Goal: Task Accomplishment & Management: Complete application form

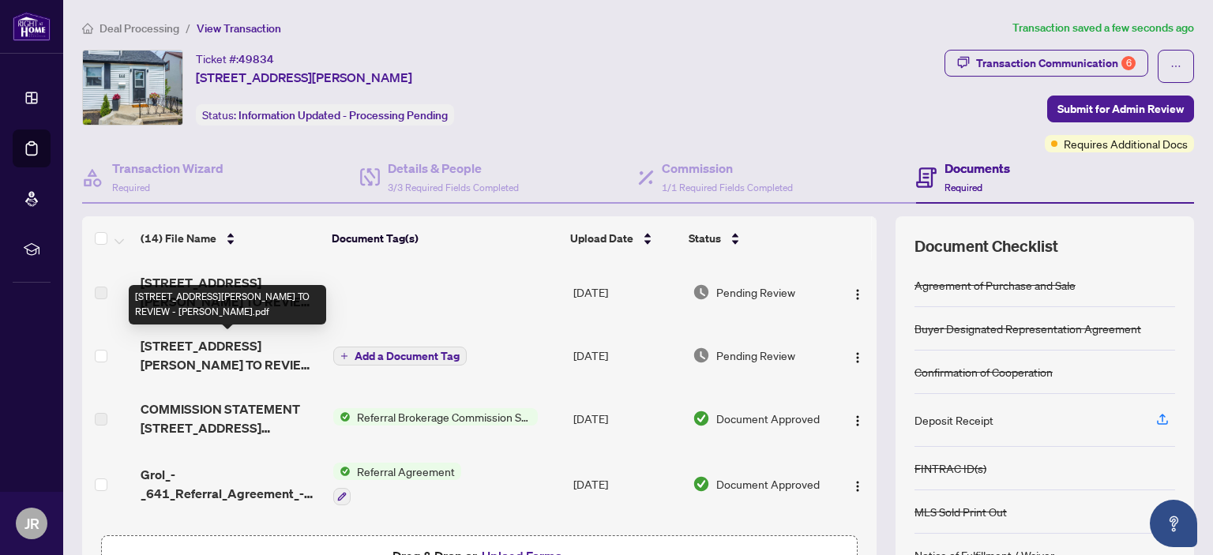
click at [205, 351] on span "[STREET_ADDRESS][PERSON_NAME] TO REVIEW - [PERSON_NAME].pdf" at bounding box center [230, 355] width 179 height 38
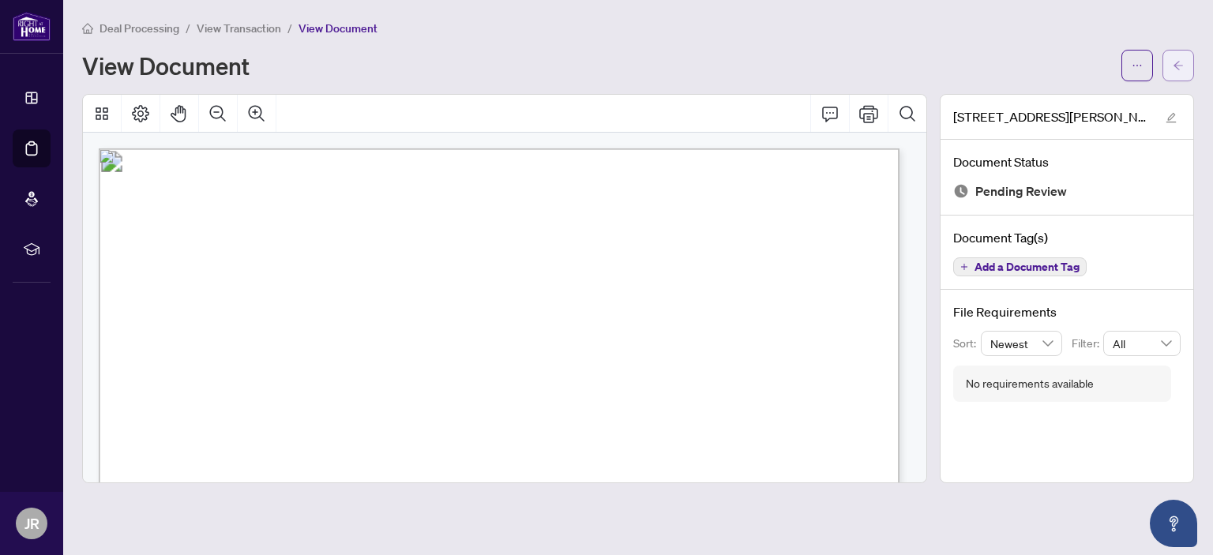
click at [1181, 60] on icon "arrow-left" at bounding box center [1178, 65] width 11 height 11
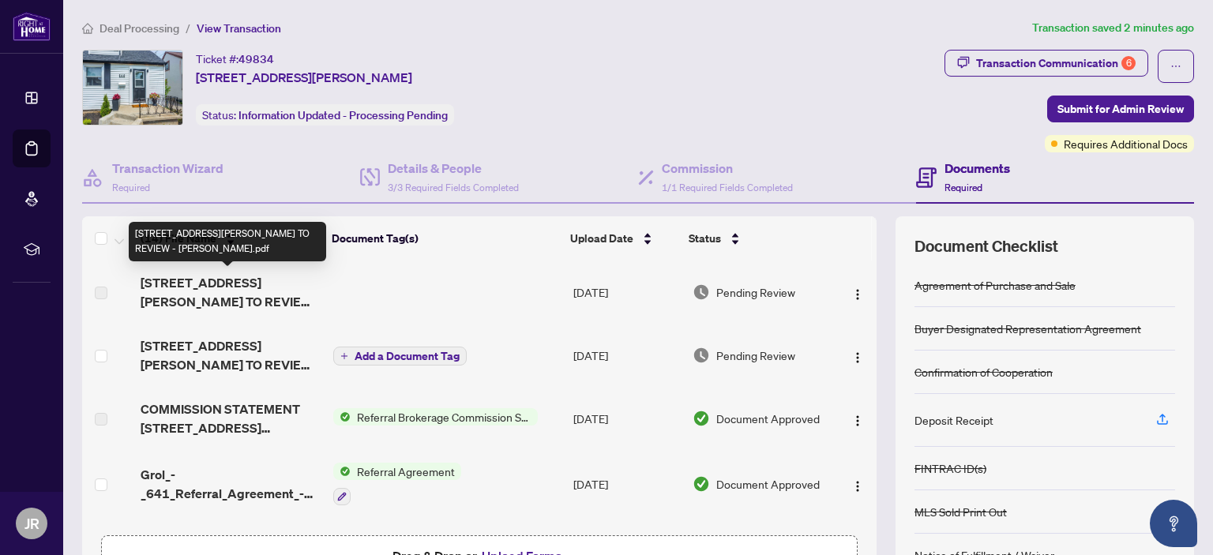
click at [221, 287] on span "[STREET_ADDRESS][PERSON_NAME] TO REVIEW - [PERSON_NAME].pdf" at bounding box center [230, 292] width 179 height 38
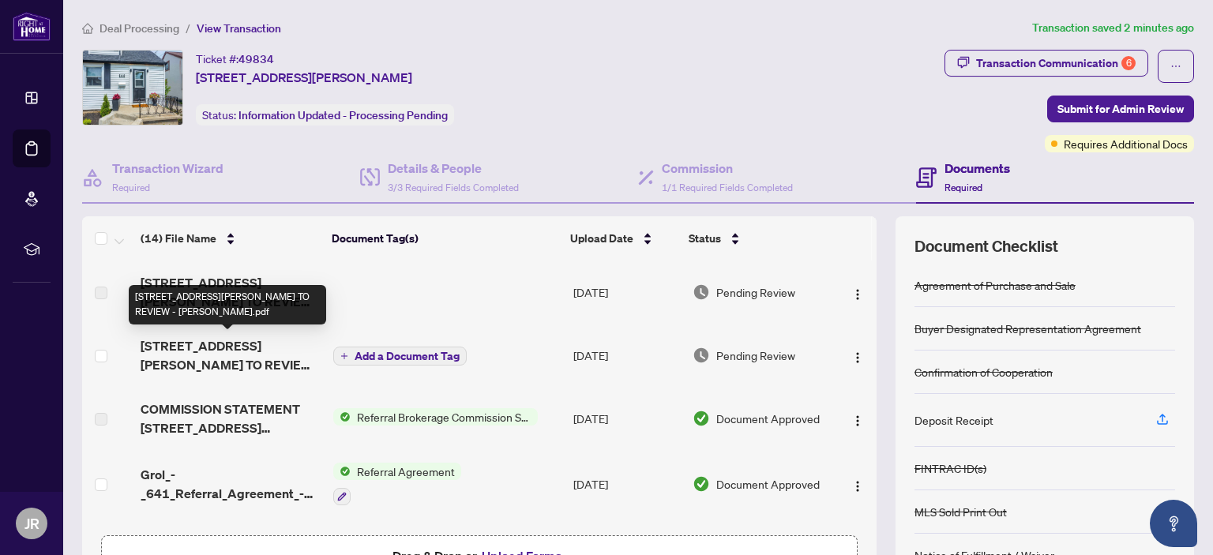
click at [211, 355] on span "[STREET_ADDRESS][PERSON_NAME] TO REVIEW - [PERSON_NAME].pdf" at bounding box center [230, 355] width 179 height 38
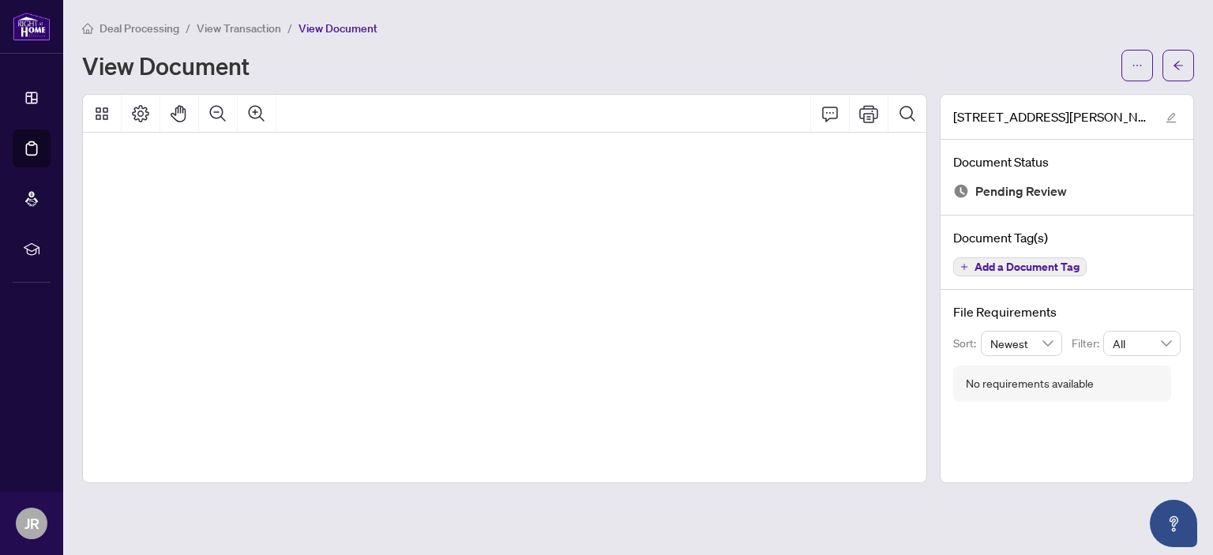
scroll to position [400, 28]
click at [1182, 61] on icon "arrow-left" at bounding box center [1178, 65] width 11 height 11
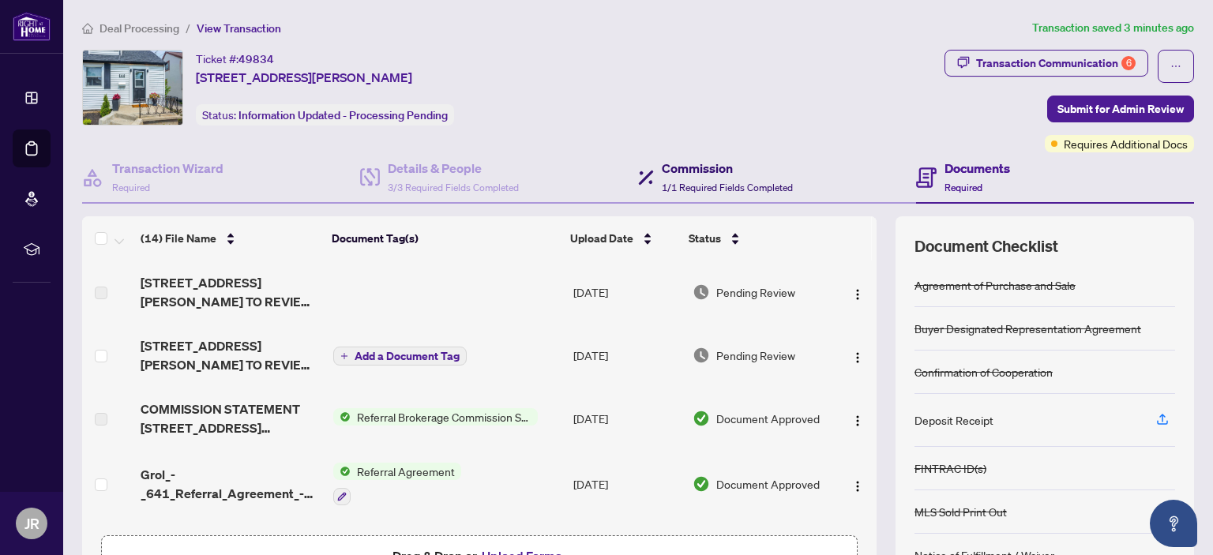
click at [663, 176] on div "Commission 1/1 Required Fields Completed" at bounding box center [727, 177] width 131 height 37
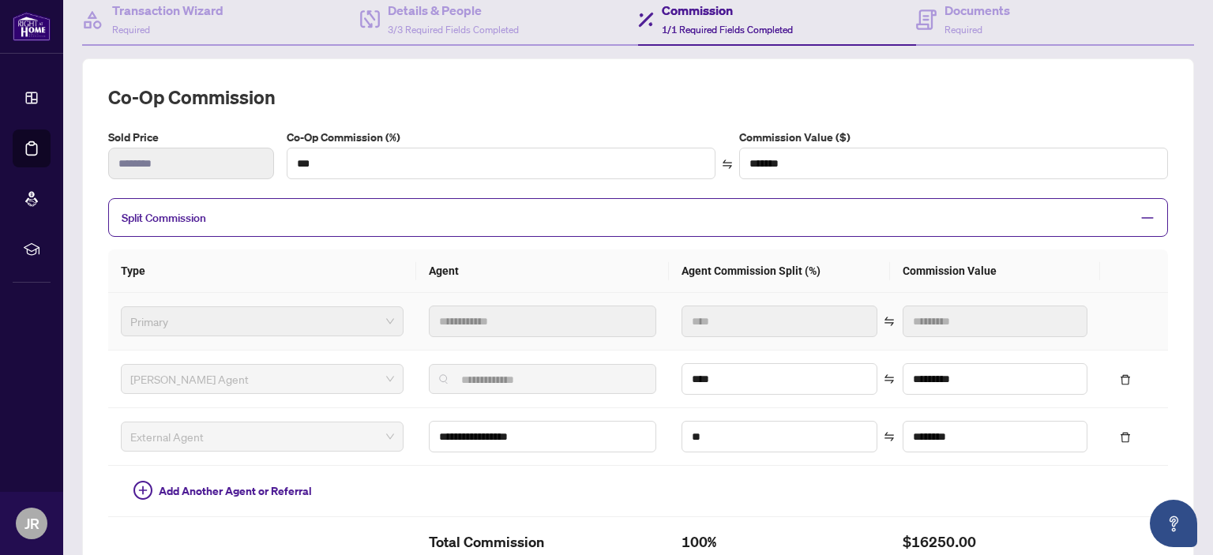
scroll to position [158, 0]
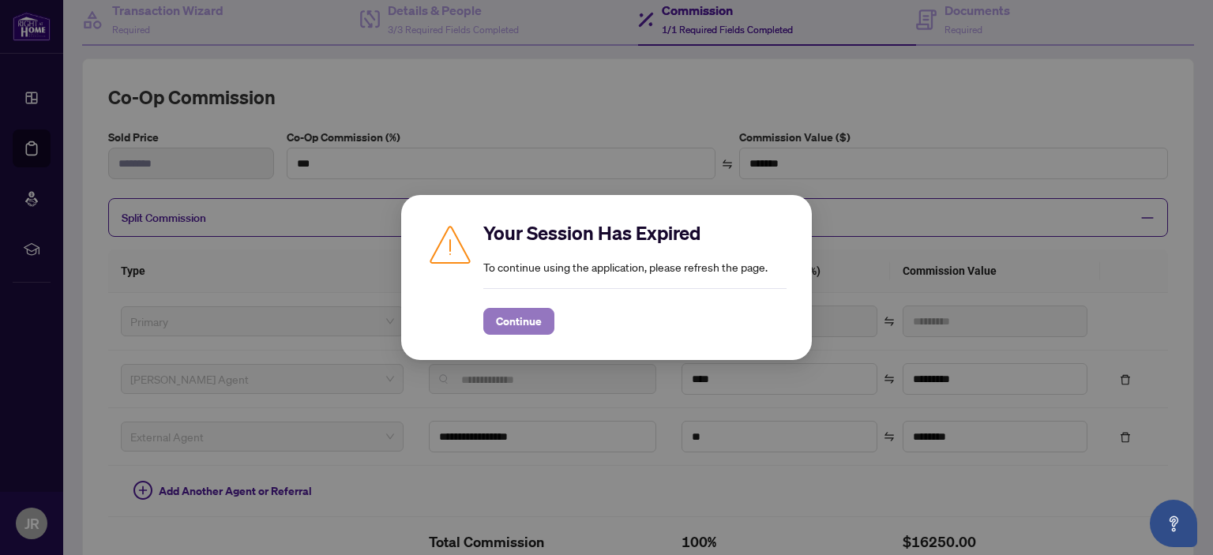
click at [518, 324] on span "Continue" at bounding box center [519, 321] width 46 height 25
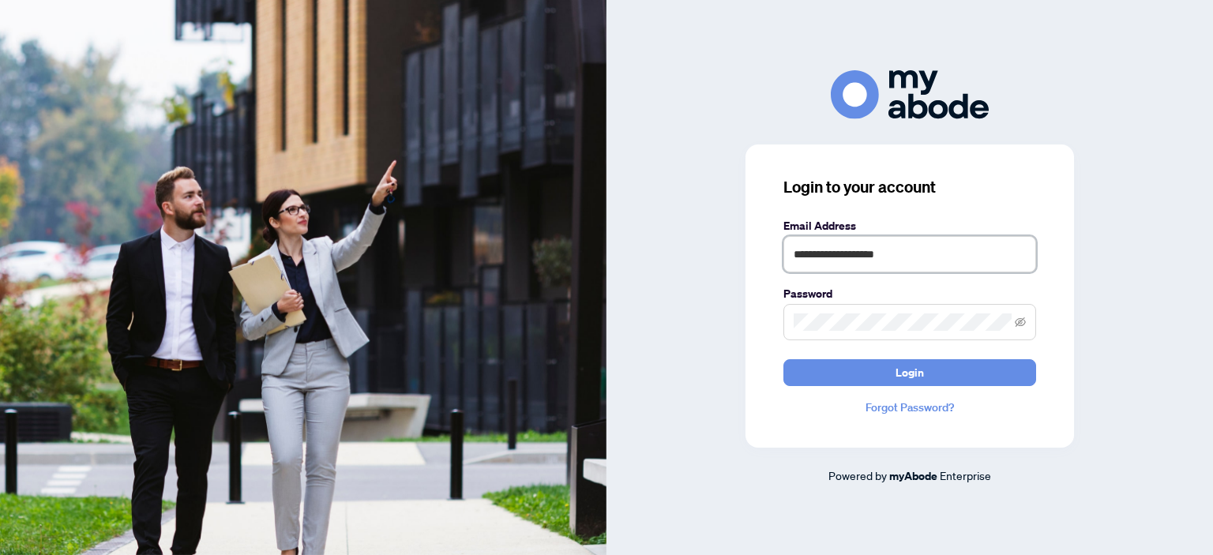
click at [915, 254] on input "**********" at bounding box center [909, 254] width 253 height 36
type input "**********"
click at [918, 371] on span "Login" at bounding box center [910, 372] width 28 height 25
